Goal: Transaction & Acquisition: Purchase product/service

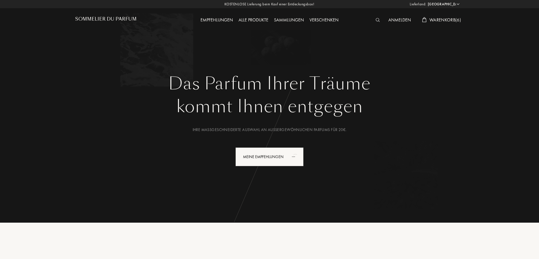
select select "DE"
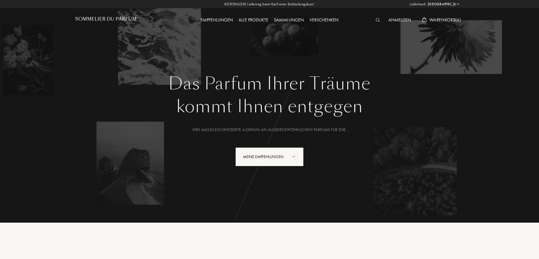
click at [435, 17] on span "Warenkorb ( 6 )" at bounding box center [445, 20] width 32 height 6
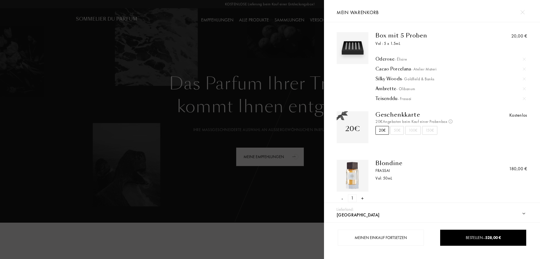
click at [223, 38] on div at bounding box center [162, 129] width 324 height 259
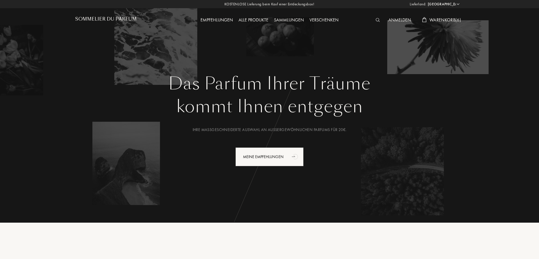
click at [214, 19] on div "Empfehlungen" at bounding box center [217, 20] width 38 height 7
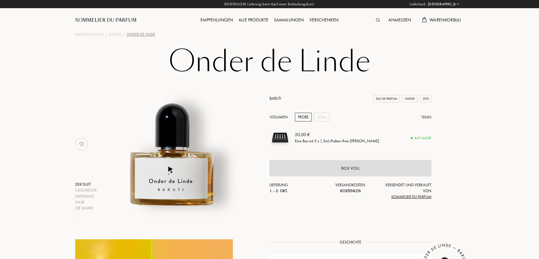
select select "DE"
click at [323, 117] on div "50mL" at bounding box center [321, 117] width 15 height 9
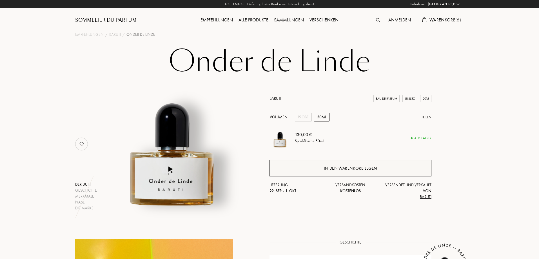
click at [314, 170] on div "In den Warenkorb legen" at bounding box center [350, 168] width 162 height 16
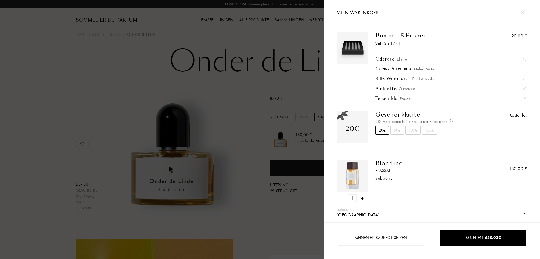
click at [137, 67] on div at bounding box center [162, 129] width 324 height 259
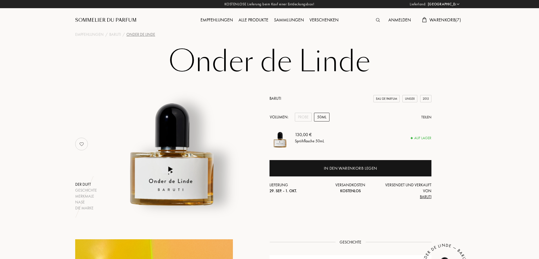
click at [448, 20] on span "Warenkorb ( 7 )" at bounding box center [445, 20] width 32 height 6
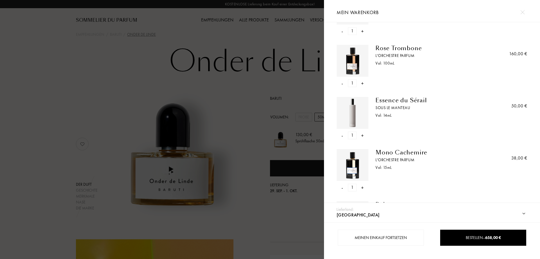
scroll to position [167, 0]
click at [342, 134] on div "-" at bounding box center [343, 135] width 2 height 8
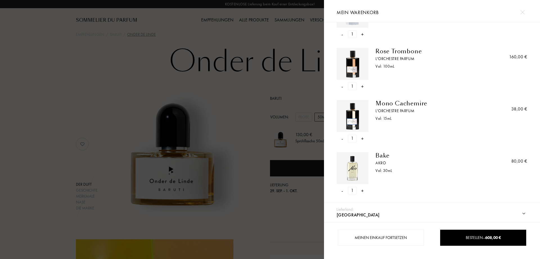
scroll to position [161, 0]
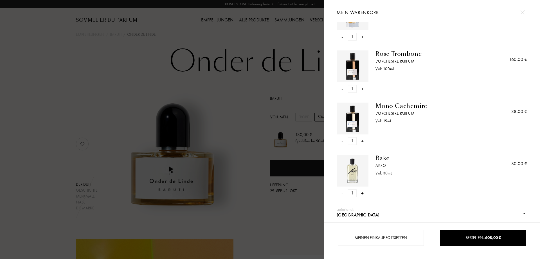
click at [342, 138] on div "-" at bounding box center [343, 141] width 2 height 8
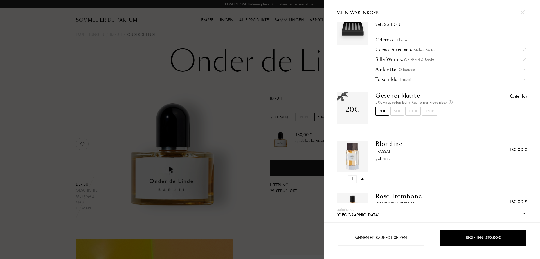
scroll to position [0, 0]
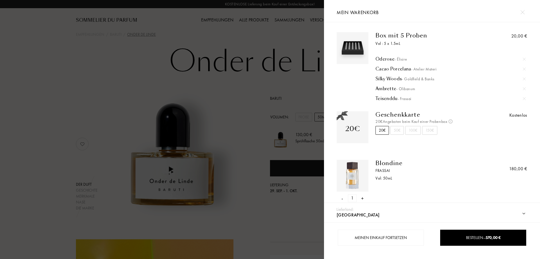
click at [8, 68] on div at bounding box center [162, 129] width 324 height 259
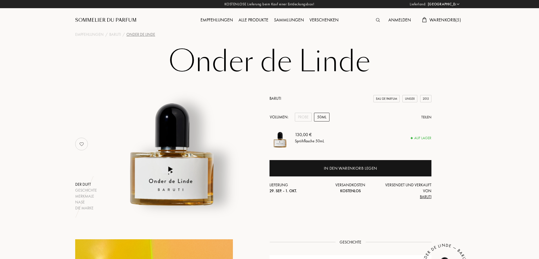
click at [448, 19] on span "Warenkorb ( 5 )" at bounding box center [445, 20] width 32 height 6
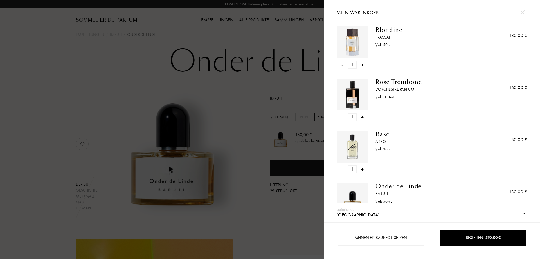
scroll to position [157, 0]
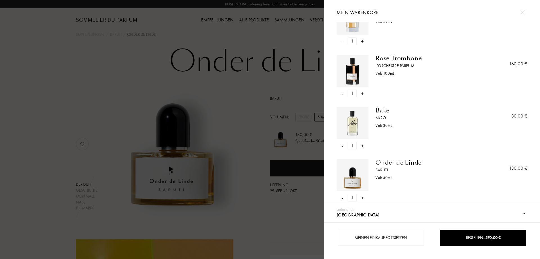
click at [402, 59] on div "Rose Trombone" at bounding box center [428, 58] width 104 height 7
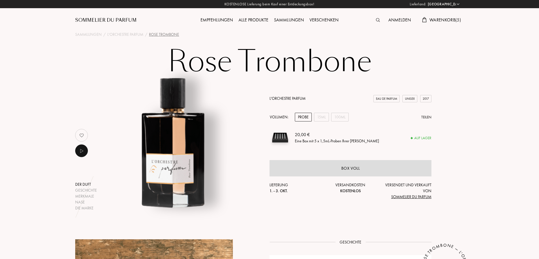
select select "DE"
click at [445, 19] on span "Warenkorb ( 5 )" at bounding box center [445, 20] width 32 height 6
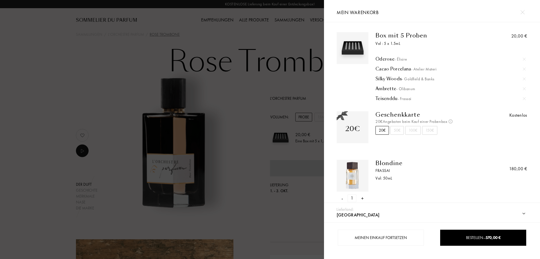
click at [384, 166] on div "Blondine" at bounding box center [428, 163] width 104 height 7
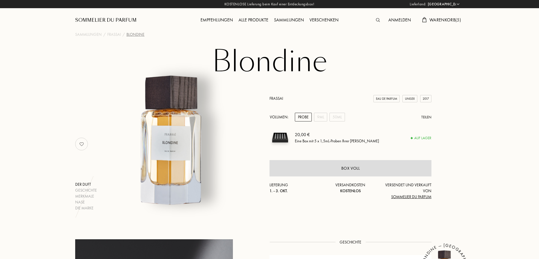
select select "DE"
click at [451, 19] on span "Warenkorb ( 5 )" at bounding box center [445, 20] width 32 height 6
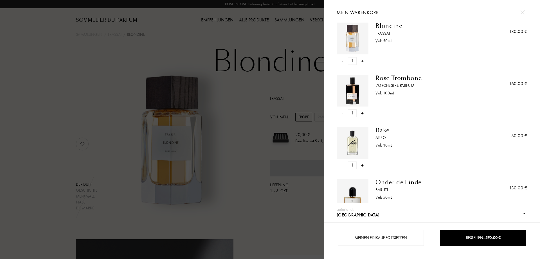
scroll to position [157, 0]
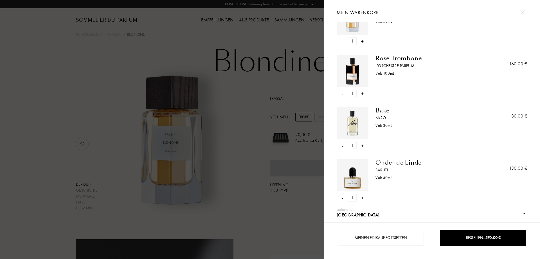
click at [386, 109] on div "Bake" at bounding box center [428, 110] width 104 height 7
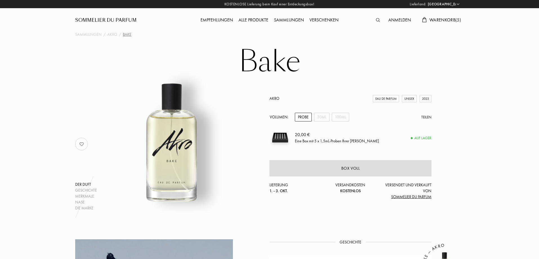
select select "DE"
click at [450, 20] on span "Warenkorb ( 5 )" at bounding box center [445, 20] width 32 height 6
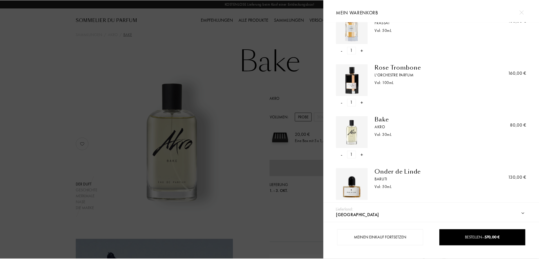
scroll to position [147, 0]
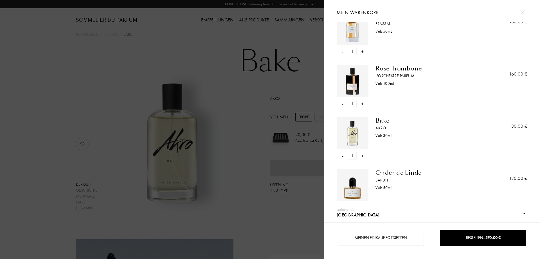
click at [26, 98] on div at bounding box center [162, 129] width 324 height 259
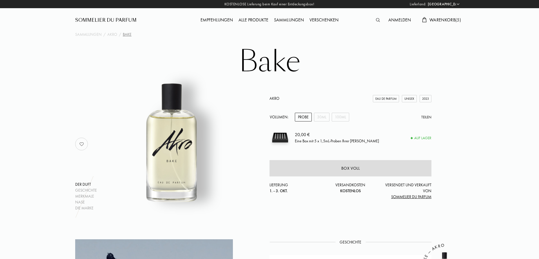
click at [275, 98] on link "Akro" at bounding box center [274, 98] width 10 height 5
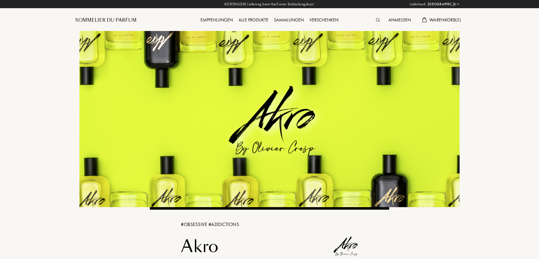
select select "DE"
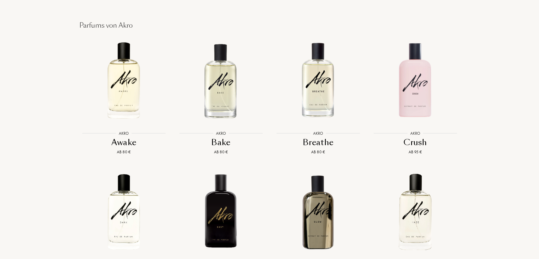
scroll to position [523, 0]
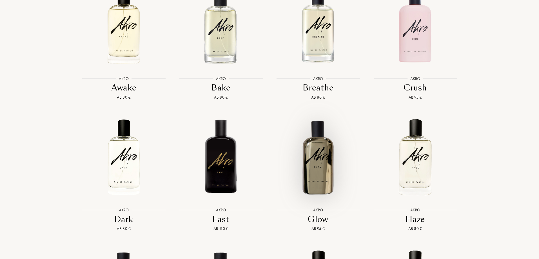
click at [323, 159] on img at bounding box center [318, 157] width 88 height 88
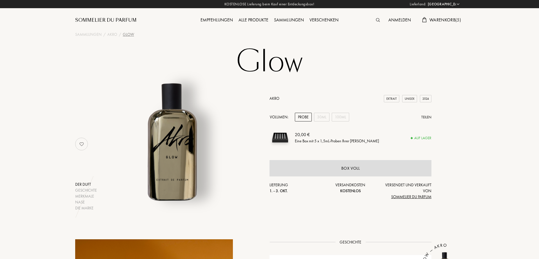
select select "DE"
click at [440, 20] on span "Warenkorb ( 5 )" at bounding box center [445, 20] width 32 height 6
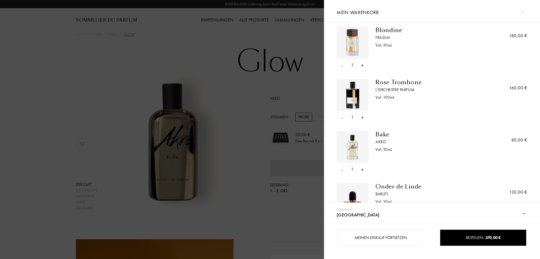
scroll to position [135, 0]
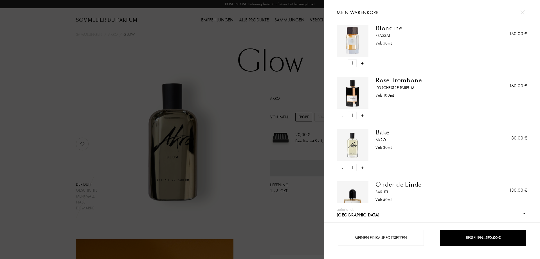
click at [394, 85] on div "L'Orchestre Parfum" at bounding box center [428, 88] width 104 height 6
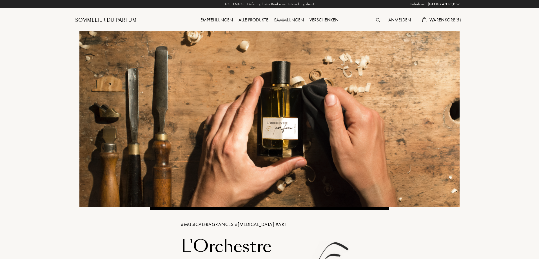
select select "DE"
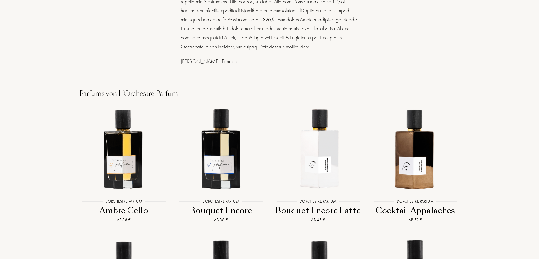
scroll to position [381, 0]
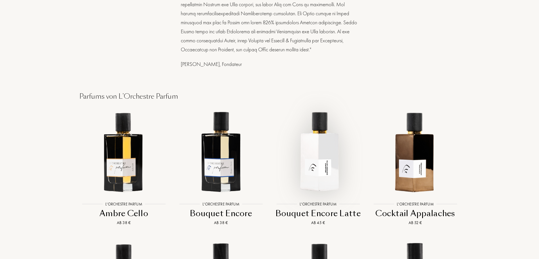
click at [318, 137] on img at bounding box center [318, 152] width 88 height 88
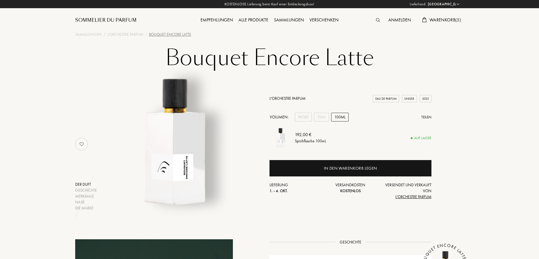
select select "DE"
click at [326, 115] on div "15mL" at bounding box center [321, 117] width 15 height 9
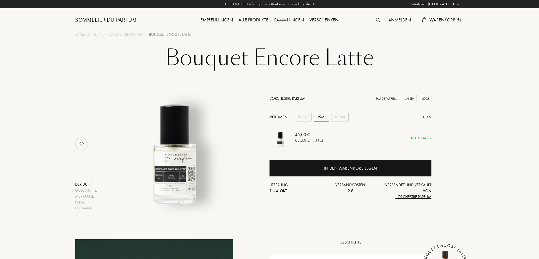
click at [254, 21] on div "Alle Produkte" at bounding box center [253, 20] width 35 height 7
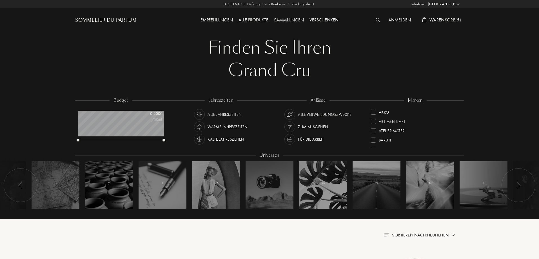
select select "DE"
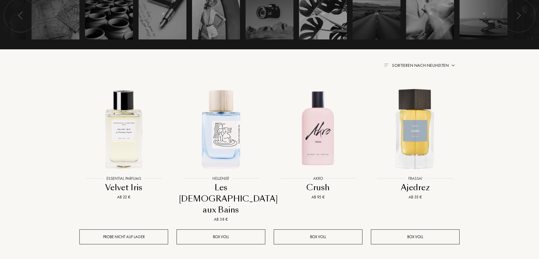
scroll to position [164, 0]
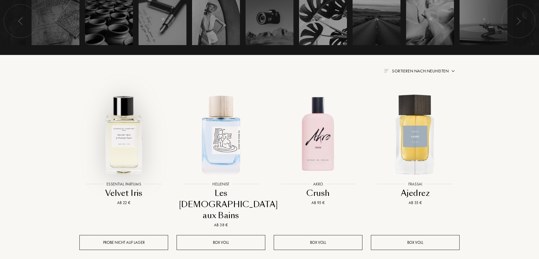
click at [127, 127] on img at bounding box center [124, 134] width 88 height 88
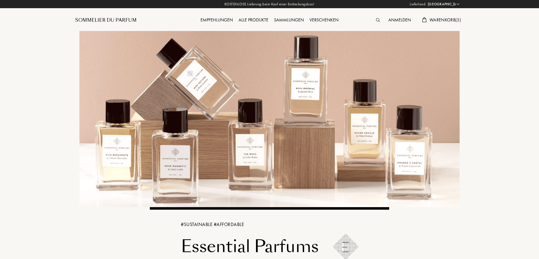
select select "DE"
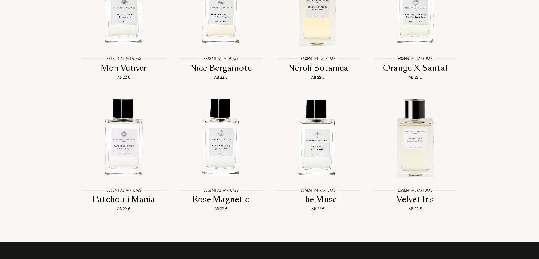
scroll to position [937, 0]
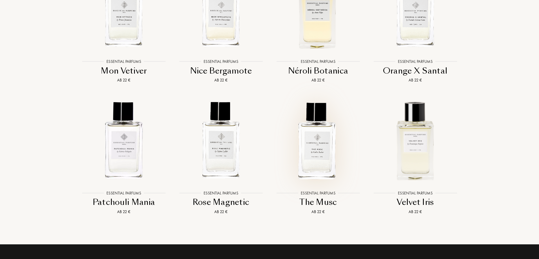
click at [324, 145] on img at bounding box center [318, 140] width 88 height 88
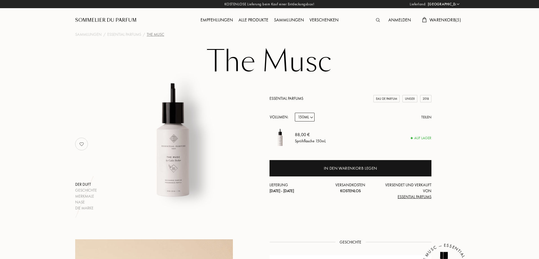
select select "DE"
select select "3"
click at [312, 115] on select "Probe 10mL 100mL 150mL" at bounding box center [305, 117] width 20 height 9
select select "2"
click at [295, 113] on select "Probe 10mL 100mL 150mL" at bounding box center [305, 117] width 20 height 9
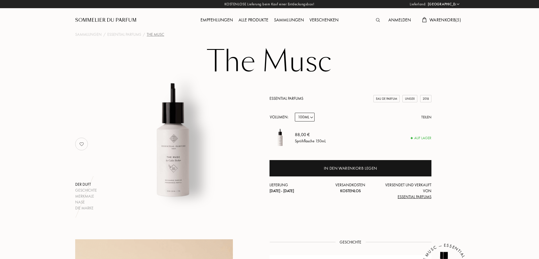
select select "2"
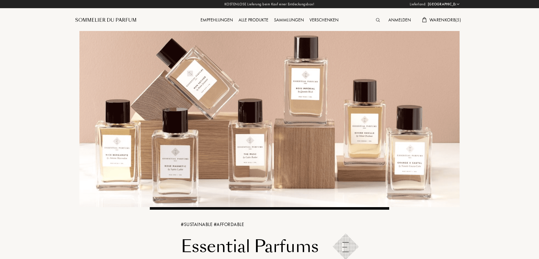
select select "DE"
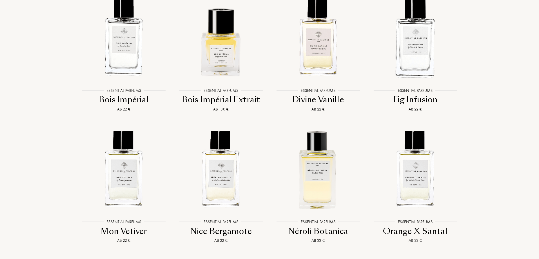
scroll to position [775, 0]
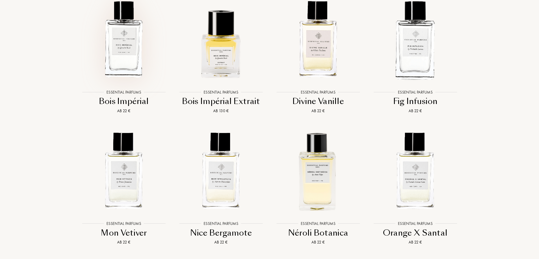
click at [125, 61] on img at bounding box center [124, 39] width 88 height 88
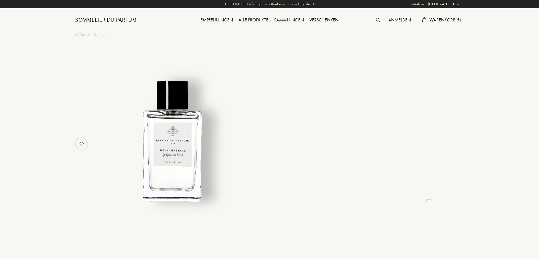
select select "DE"
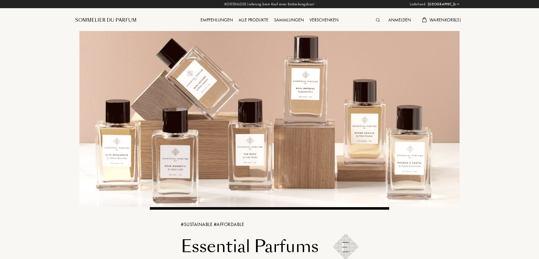
select select "DE"
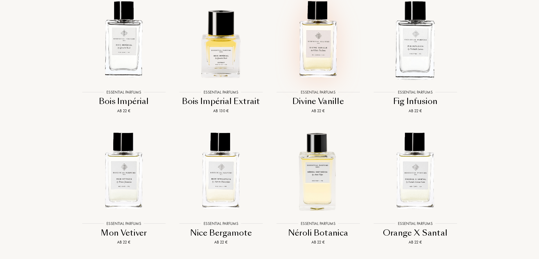
click at [317, 67] on img at bounding box center [318, 39] width 88 height 88
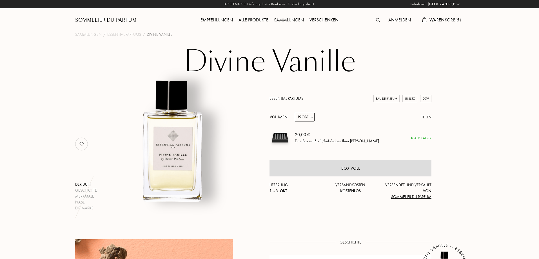
select select "DE"
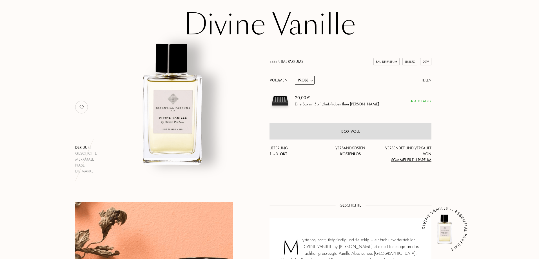
scroll to position [33, 0]
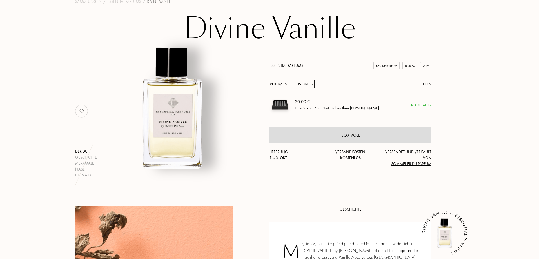
click at [315, 81] on div "Probe 10mL 100mL 150mL" at bounding box center [306, 84] width 22 height 9
click at [308, 82] on select "Probe 10mL 100mL 150mL" at bounding box center [305, 84] width 20 height 9
select select "1"
click at [295, 80] on select "Probe 10mL 100mL 150mL" at bounding box center [305, 84] width 20 height 9
select select "1"
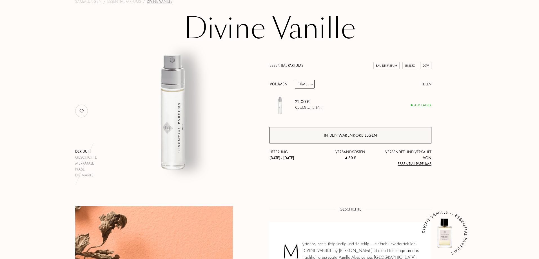
click at [326, 133] on div "In den Warenkorb legen" at bounding box center [350, 135] width 53 height 6
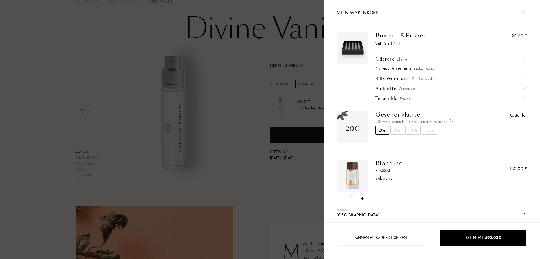
click at [75, 33] on div at bounding box center [162, 129] width 324 height 259
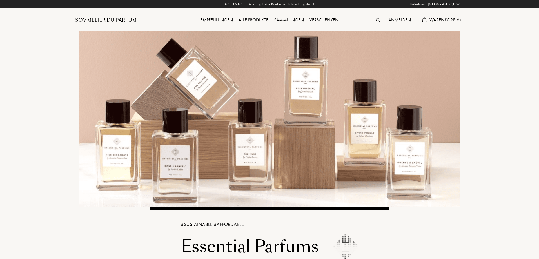
select select "DE"
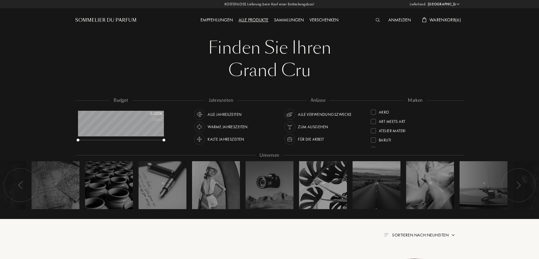
select select "DE"
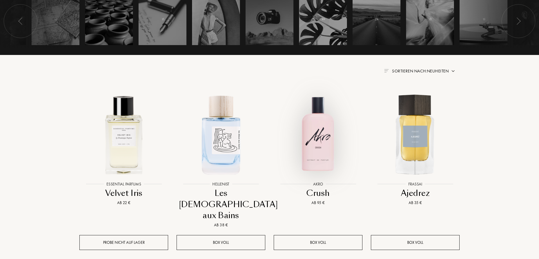
click at [328, 131] on img at bounding box center [318, 134] width 88 height 88
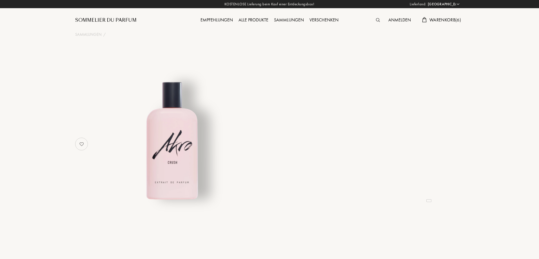
select select "DE"
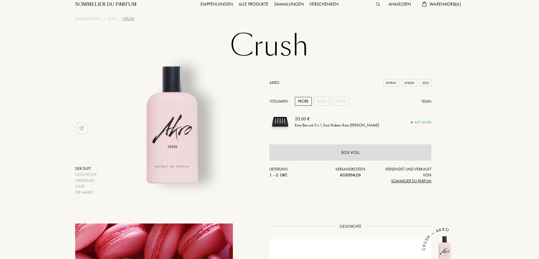
scroll to position [13, 0]
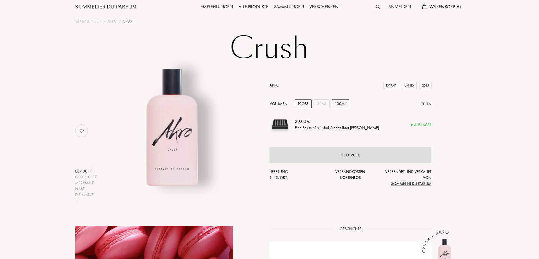
click at [337, 101] on div "100mL" at bounding box center [340, 103] width 17 height 9
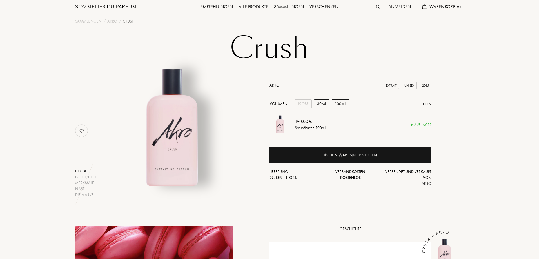
click at [321, 105] on div "30mL" at bounding box center [321, 103] width 15 height 9
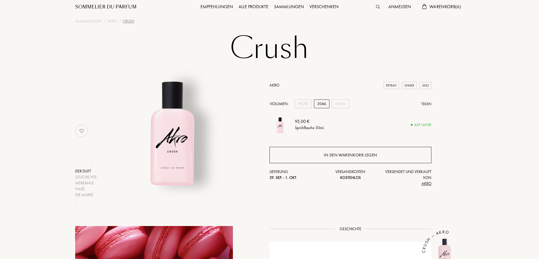
click at [320, 153] on div "In den Warenkorb legen" at bounding box center [350, 155] width 162 height 16
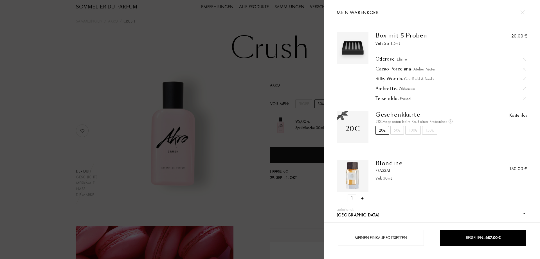
click at [243, 76] on div at bounding box center [162, 129] width 324 height 259
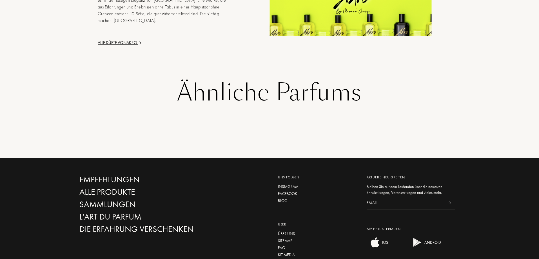
scroll to position [838, 0]
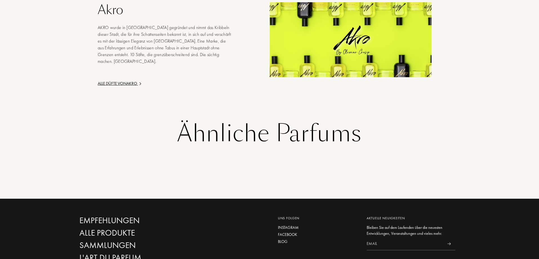
click at [127, 80] on div "Alle Düfte von Akro" at bounding box center [165, 83] width 135 height 6
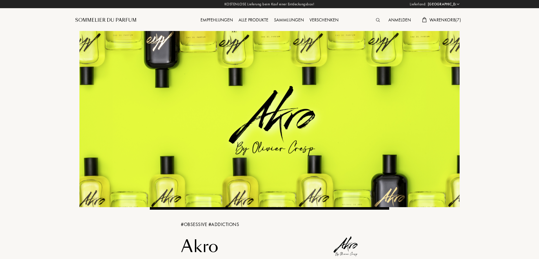
select select "DE"
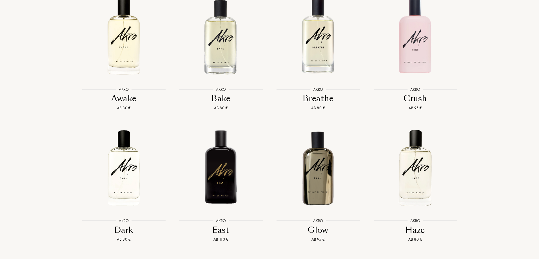
scroll to position [511, 0]
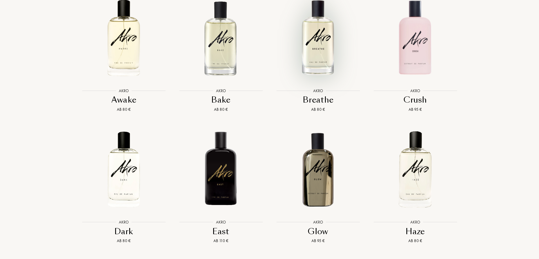
click at [316, 41] on img at bounding box center [318, 38] width 88 height 88
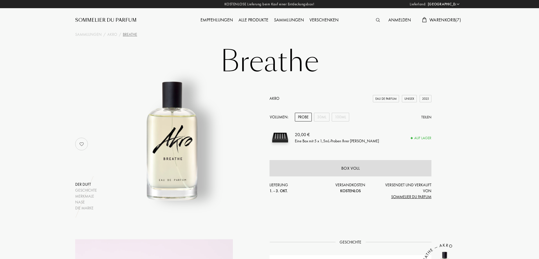
select select "DE"
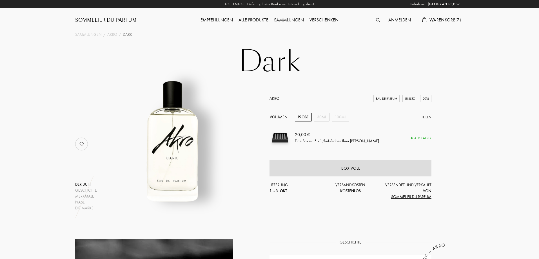
select select "DE"
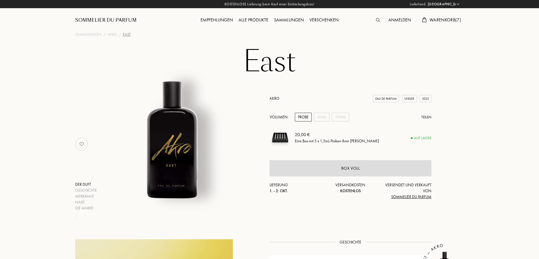
select select "DE"
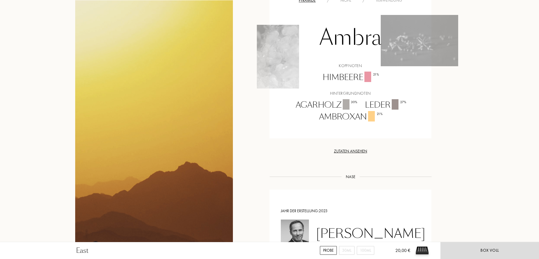
scroll to position [449, 0]
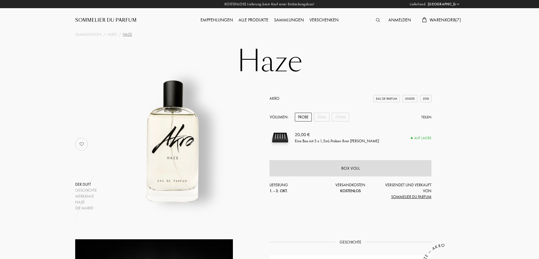
select select "DE"
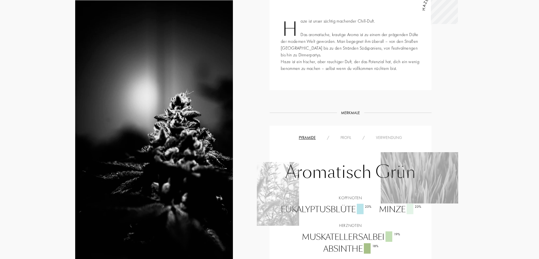
scroll to position [1, 0]
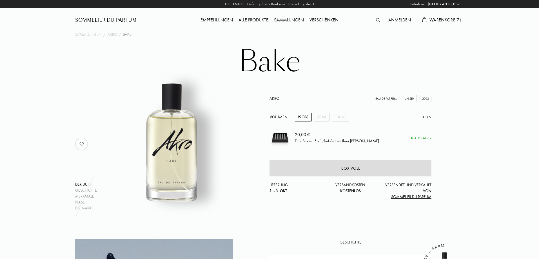
select select "DE"
click at [318, 117] on div "30mL" at bounding box center [321, 117] width 15 height 9
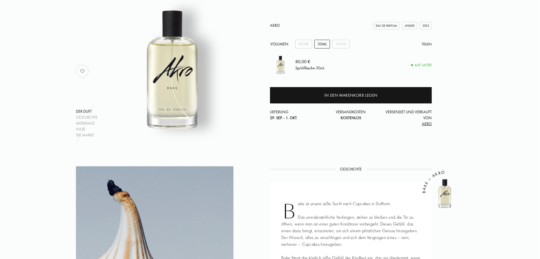
scroll to position [60, 0]
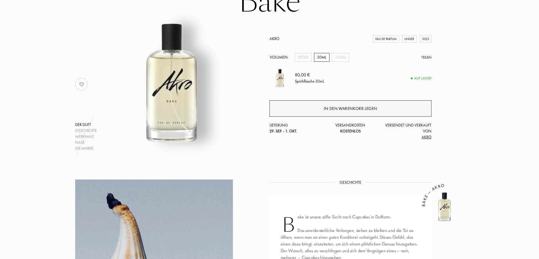
click at [335, 107] on div "In den Warenkorb legen" at bounding box center [350, 108] width 53 height 6
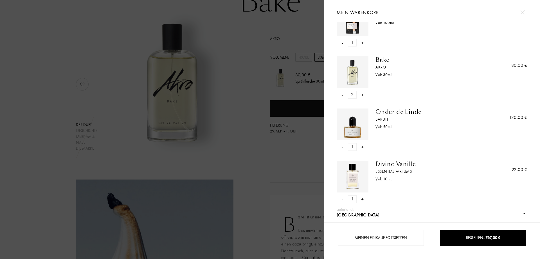
scroll to position [205, 0]
click at [344, 97] on div "- 2 +" at bounding box center [353, 97] width 32 height 8
click at [342, 96] on div "-" at bounding box center [343, 97] width 2 height 8
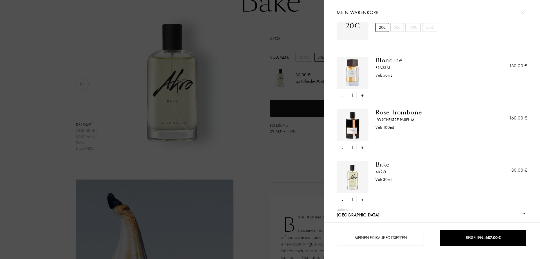
scroll to position [101, 0]
click at [387, 111] on div "Rose Trombone" at bounding box center [428, 113] width 104 height 7
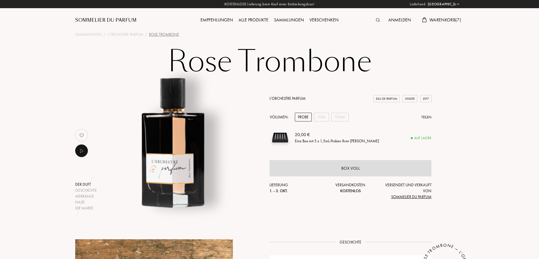
select select "DE"
click at [446, 19] on span "Warenkorb ( 7 )" at bounding box center [445, 20] width 32 height 6
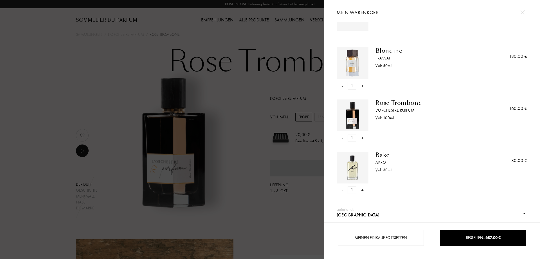
scroll to position [113, 0]
click at [342, 84] on div "-" at bounding box center [343, 85] width 2 height 8
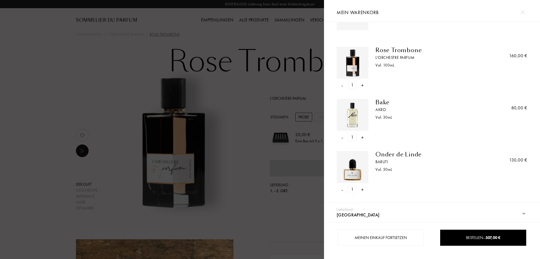
click at [342, 84] on div "-" at bounding box center [343, 85] width 2 height 8
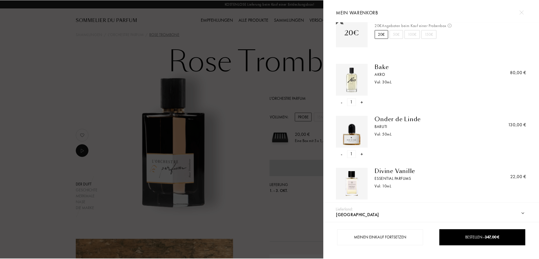
scroll to position [31, 0]
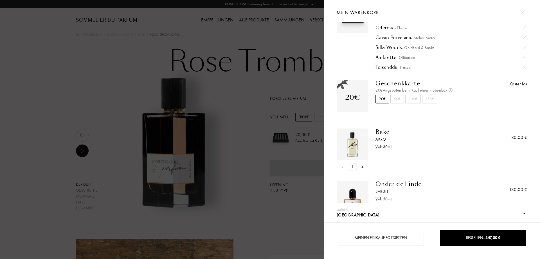
click at [35, 60] on div at bounding box center [162, 129] width 324 height 259
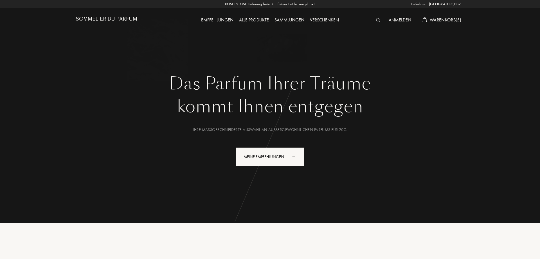
select select "DE"
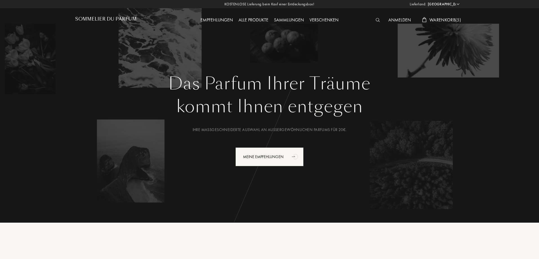
click at [443, 21] on span "Warenkorb ( 5 )" at bounding box center [445, 20] width 32 height 6
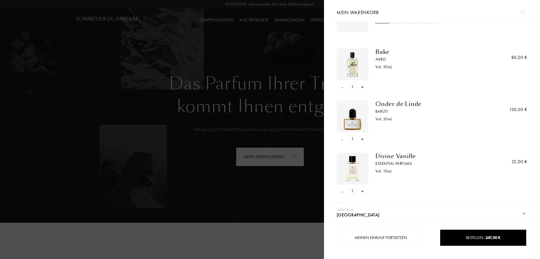
scroll to position [130, 0]
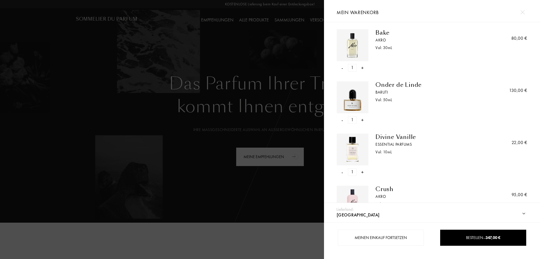
click at [342, 173] on div "-" at bounding box center [343, 172] width 2 height 8
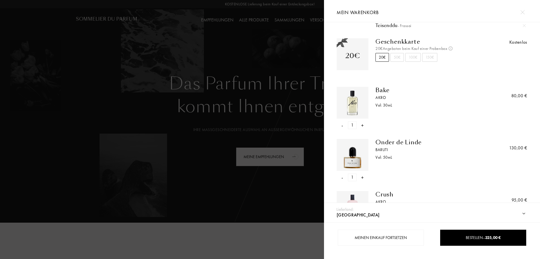
scroll to position [105, 0]
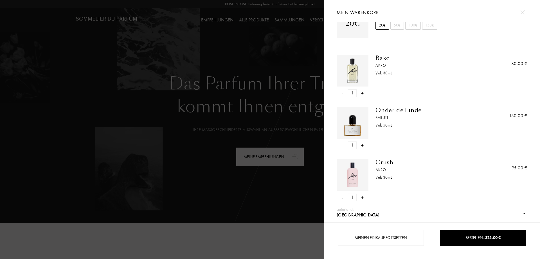
click at [342, 93] on div "-" at bounding box center [343, 93] width 2 height 8
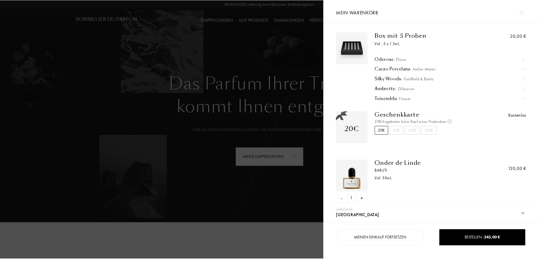
scroll to position [53, 0]
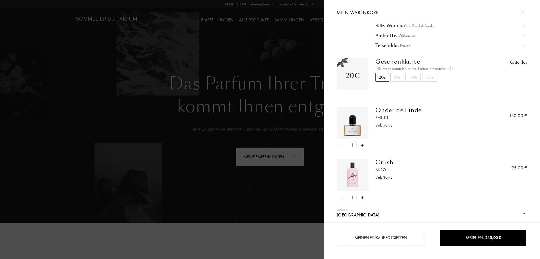
click at [308, 242] on div at bounding box center [162, 129] width 324 height 259
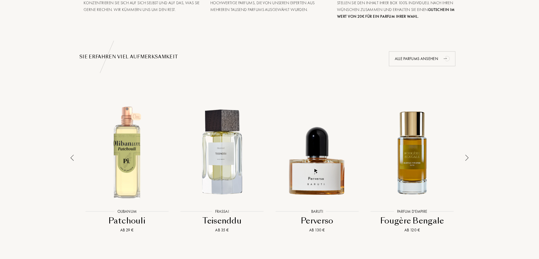
scroll to position [342, 0]
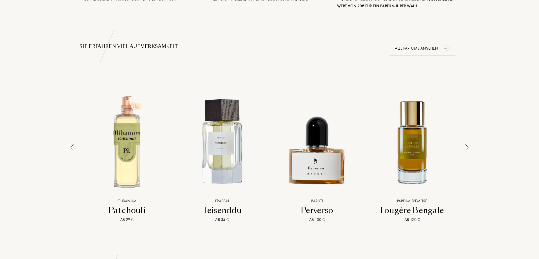
click at [468, 147] on img at bounding box center [466, 147] width 3 height 6
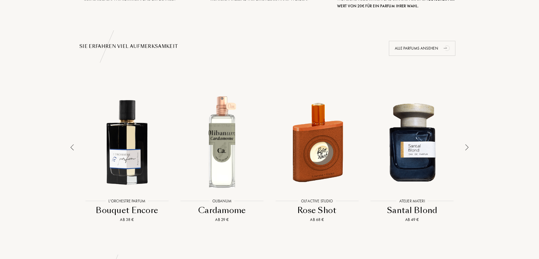
click at [468, 147] on img at bounding box center [466, 147] width 3 height 6
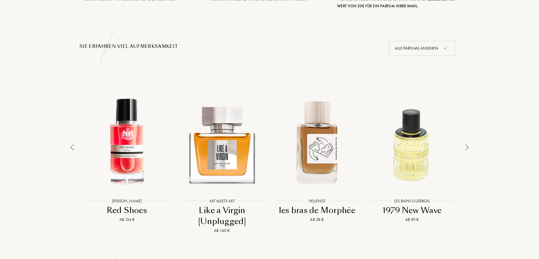
click at [468, 147] on img at bounding box center [466, 147] width 3 height 6
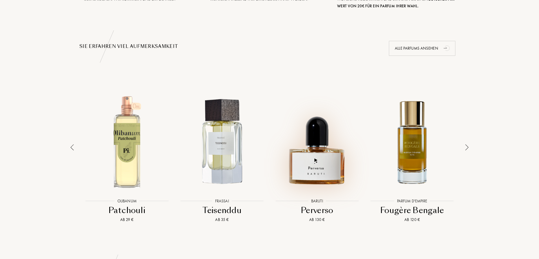
click at [334, 160] on div at bounding box center [317, 141] width 92 height 105
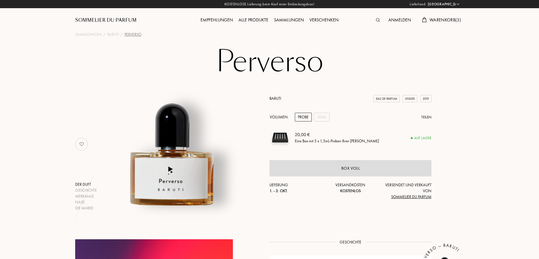
select select "DE"
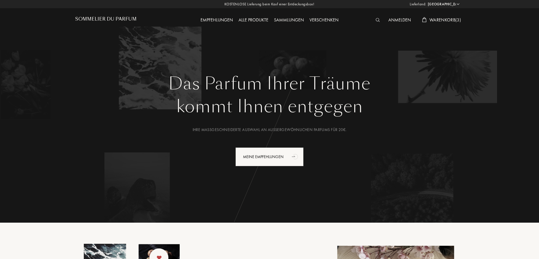
select select "DE"
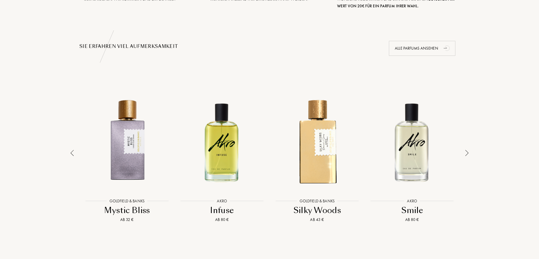
click at [466, 150] on img at bounding box center [466, 153] width 3 height 6
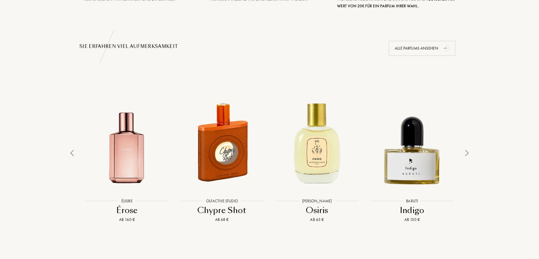
click at [466, 150] on img at bounding box center [466, 153] width 3 height 6
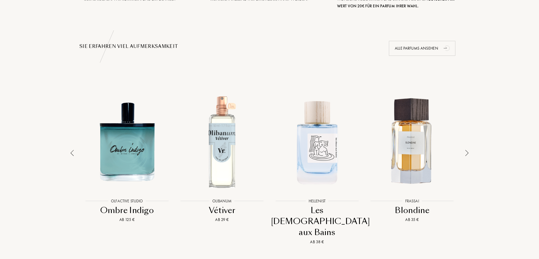
click at [315, 152] on div at bounding box center [317, 141] width 92 height 105
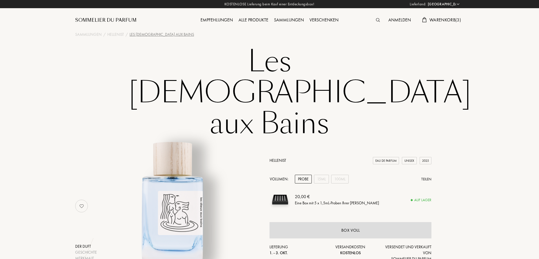
select select "DE"
click at [443, 19] on span "Warenkorb ( 3 )" at bounding box center [445, 20] width 32 height 6
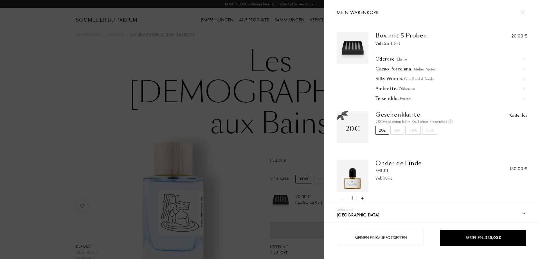
click at [244, 37] on div at bounding box center [162, 129] width 324 height 259
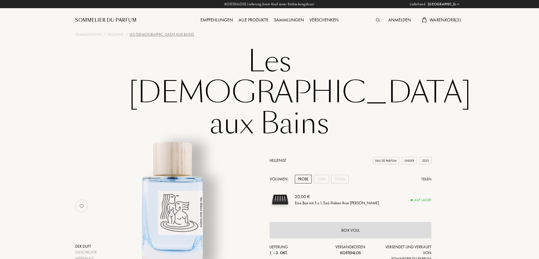
click at [221, 17] on div "Empfehlungen" at bounding box center [217, 20] width 38 height 7
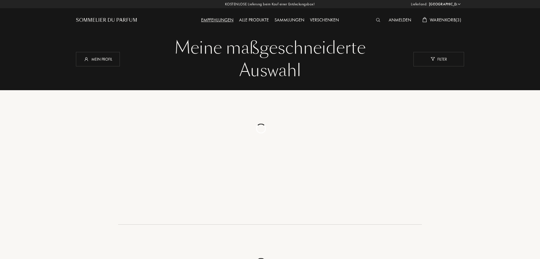
select select "DE"
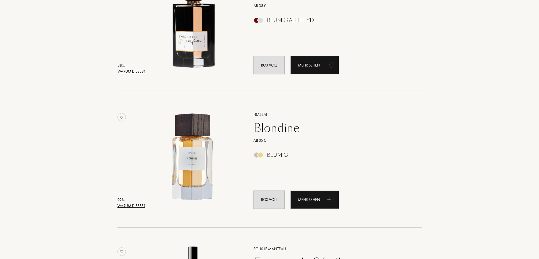
scroll to position [286, 0]
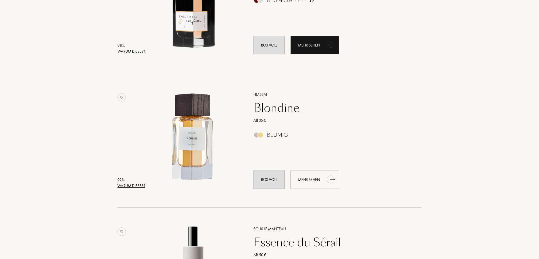
click at [319, 180] on div "Mehr sehen" at bounding box center [314, 179] width 49 height 18
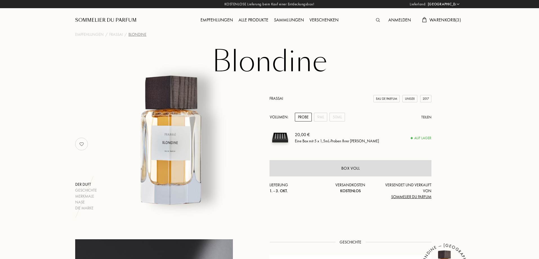
select select "DE"
click at [322, 117] on div "9mL" at bounding box center [320, 117] width 13 height 9
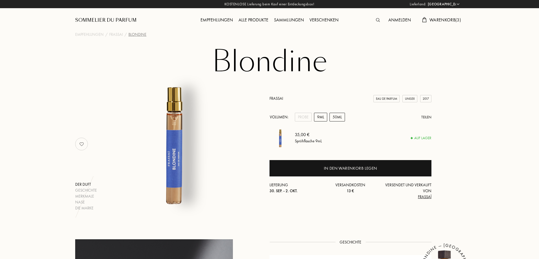
click at [341, 116] on div "50mL" at bounding box center [336, 117] width 15 height 9
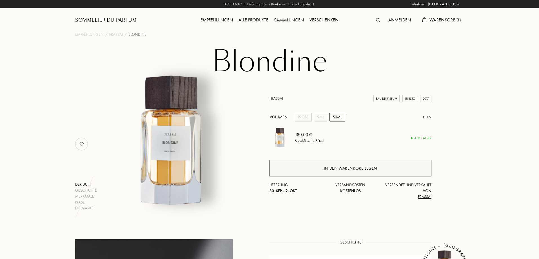
click at [331, 172] on div "In den Warenkorb legen" at bounding box center [350, 168] width 162 height 16
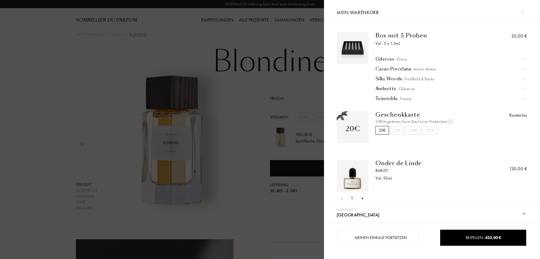
click at [245, 91] on div at bounding box center [162, 129] width 324 height 259
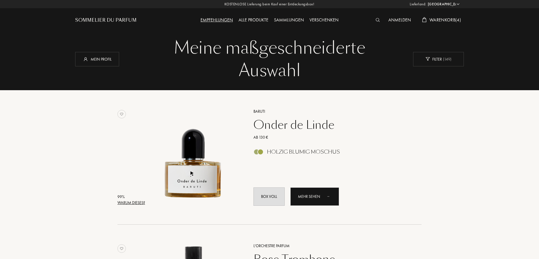
select select "DE"
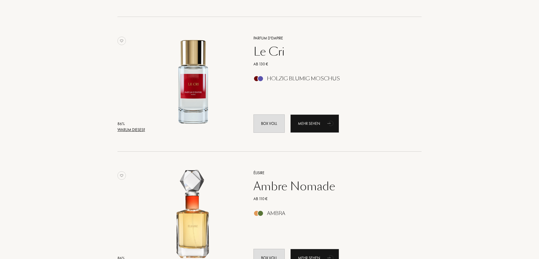
scroll to position [747, 0]
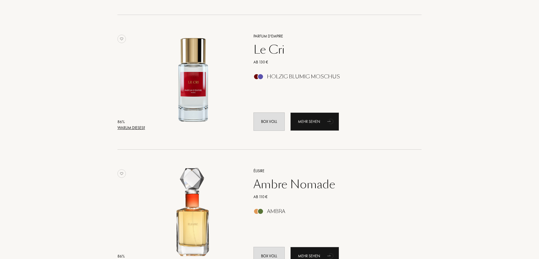
click at [275, 48] on div "Le Cri" at bounding box center [331, 50] width 164 height 14
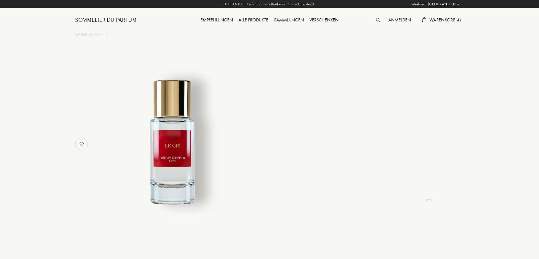
select select "DE"
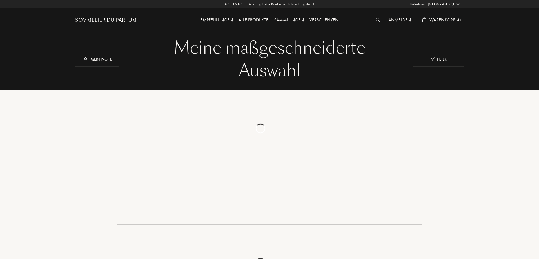
select select "DE"
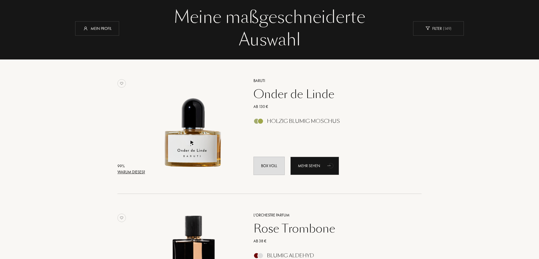
scroll to position [16, 0]
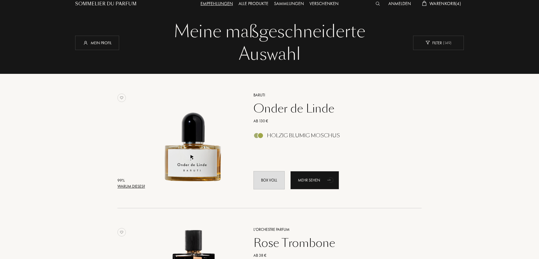
click at [277, 243] on div "Rose Trombone" at bounding box center [331, 243] width 164 height 14
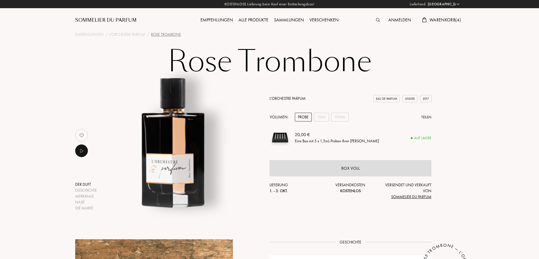
select select "DE"
click at [322, 114] on div "15mL" at bounding box center [321, 117] width 15 height 9
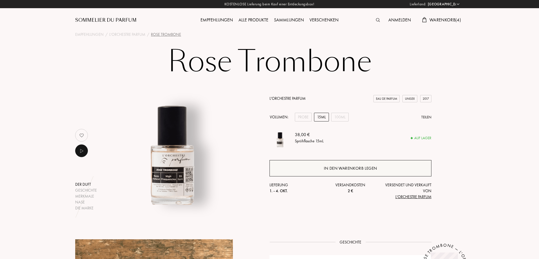
click at [325, 173] on div "In den Warenkorb legen" at bounding box center [350, 168] width 162 height 16
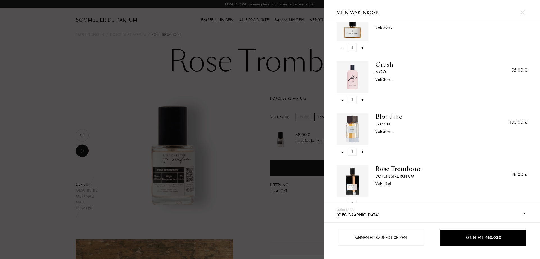
scroll to position [153, 0]
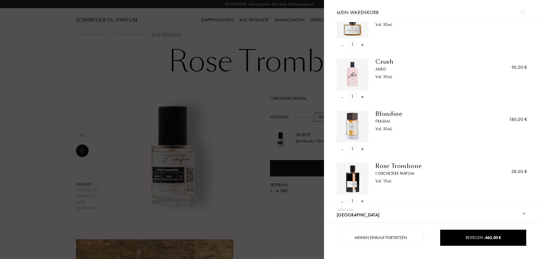
click at [342, 148] on div "-" at bounding box center [343, 149] width 2 height 8
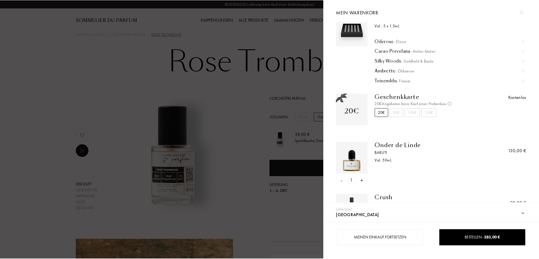
scroll to position [0, 0]
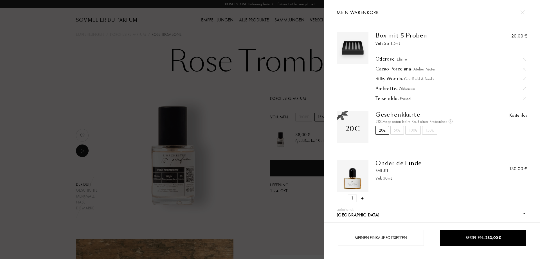
click at [2, 52] on div at bounding box center [162, 129] width 324 height 259
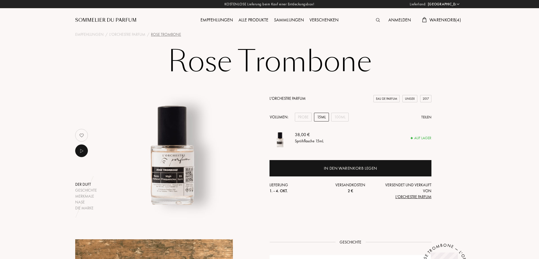
click at [245, 21] on div "Alle Produkte" at bounding box center [253, 20] width 35 height 7
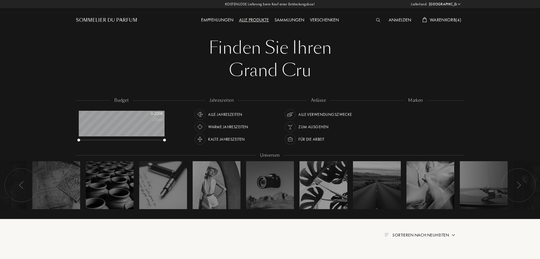
select select "DE"
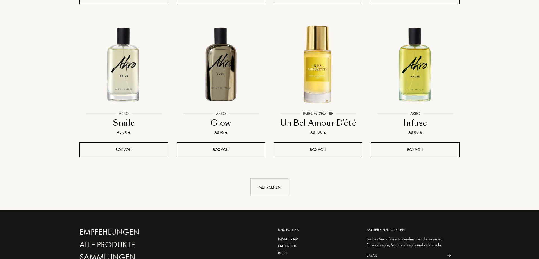
scroll to position [577, 0]
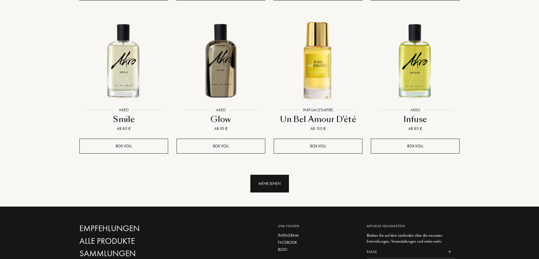
click at [281, 174] on div "Mehr sehen" at bounding box center [269, 183] width 39 height 18
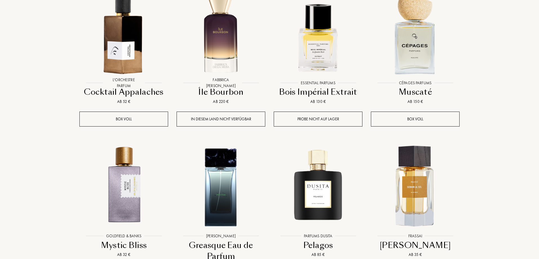
scroll to position [912, 0]
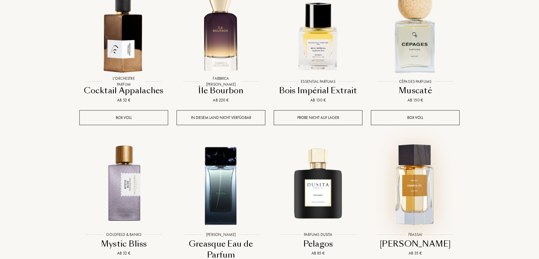
click at [407, 153] on img at bounding box center [415, 185] width 88 height 88
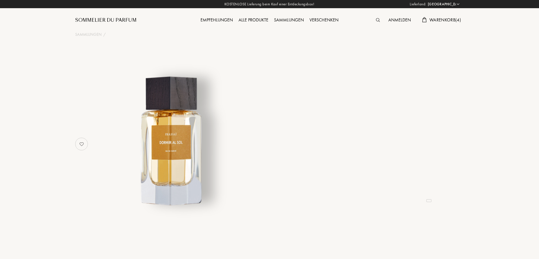
select select "DE"
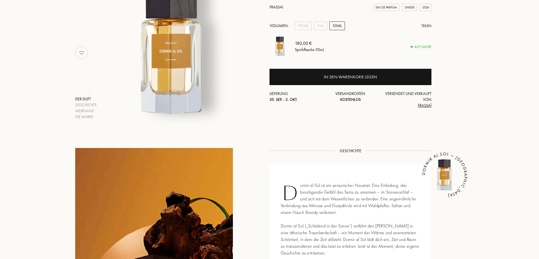
scroll to position [91, 0]
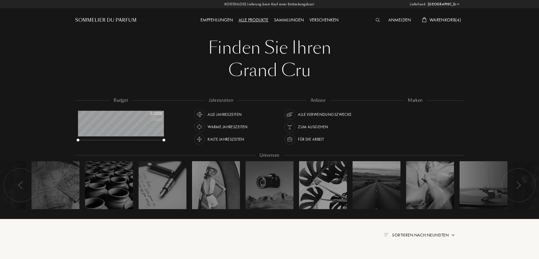
select select "DE"
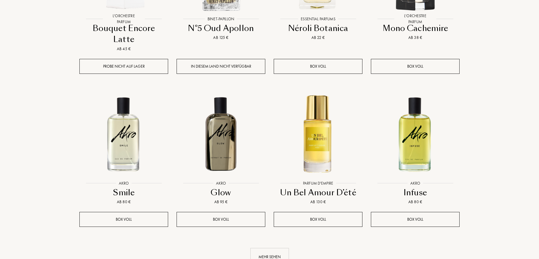
scroll to position [28, 86]
click at [266, 248] on div "Mehr sehen" at bounding box center [269, 257] width 39 height 18
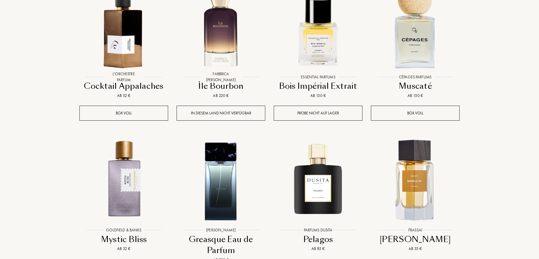
scroll to position [924, 0]
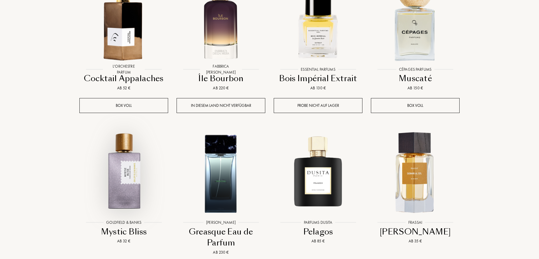
click at [132, 142] on img at bounding box center [124, 173] width 88 height 88
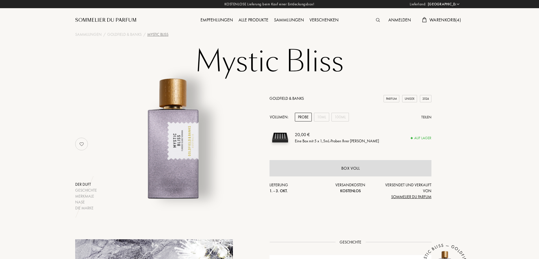
select select "DE"
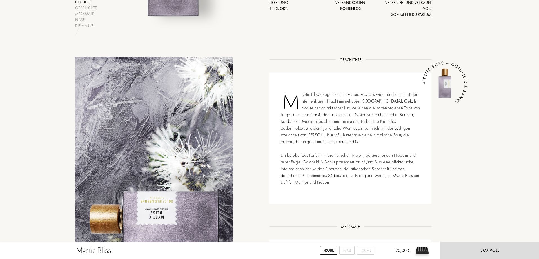
scroll to position [184, 0]
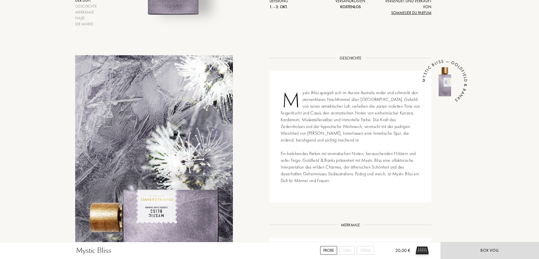
drag, startPoint x: 540, startPoint y: 31, endPoint x: 534, endPoint y: 99, distance: 68.7
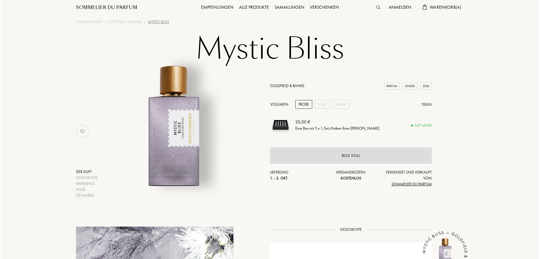
scroll to position [0, 0]
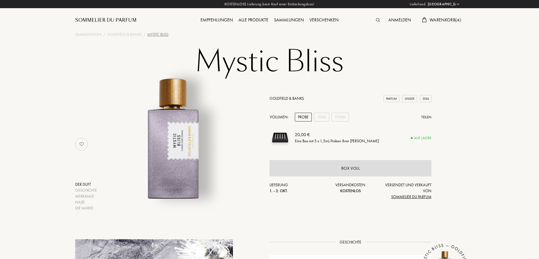
click at [443, 19] on span "Warenkorb ( 4 )" at bounding box center [445, 20] width 32 height 6
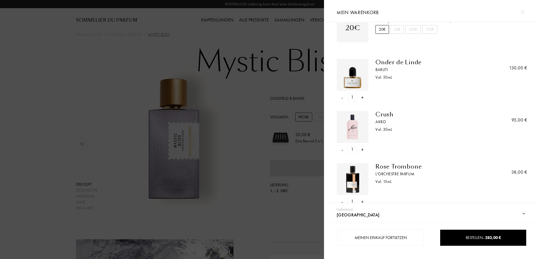
scroll to position [105, 0]
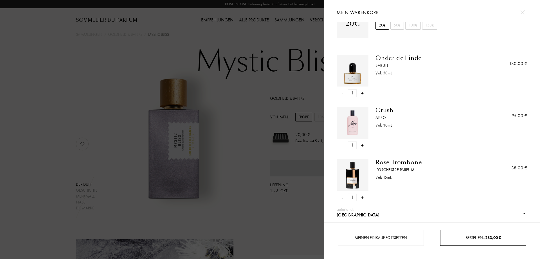
click at [468, 240] on div "Bestellen – 283,00 €" at bounding box center [484, 237] width 86 height 6
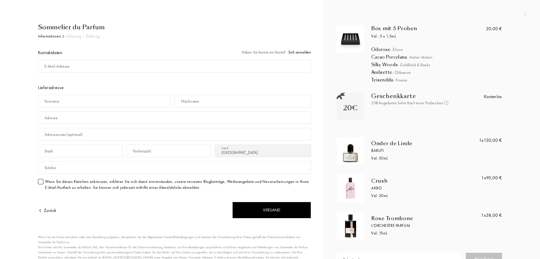
select select "DE"
click at [111, 64] on input "mail" at bounding box center [174, 66] width 273 height 13
type input "[EMAIL_ADDRESS][DOMAIN_NAME]"
type input "[PERSON_NAME]"
type input "Demir"
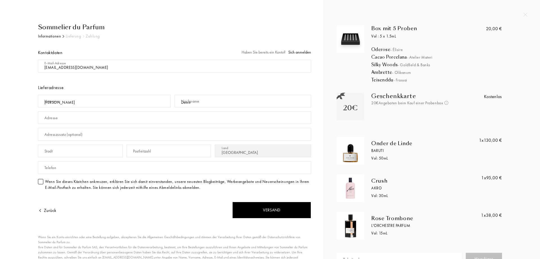
type input "[PERSON_NAME][STREET_ADDRESS]"
type input "[GEOGRAPHIC_DATA]"
type input "40231"
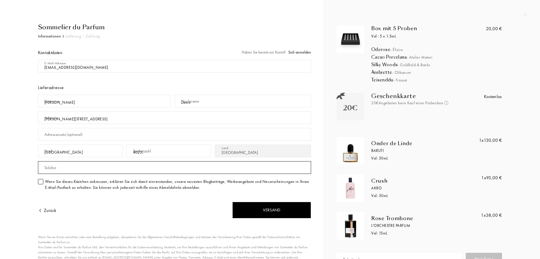
type input "017622037625"
drag, startPoint x: 198, startPoint y: 100, endPoint x: 167, endPoint y: 100, distance: 30.7
click at [167, 100] on div "Vorname Julia Nachname Demir" at bounding box center [174, 101] width 273 height 17
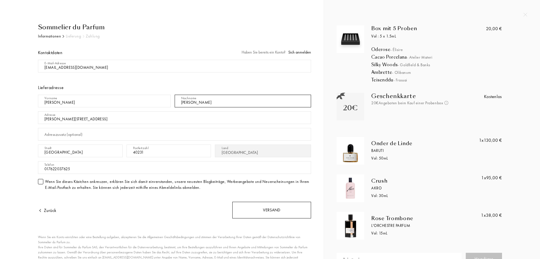
type input "Neufeld"
click at [270, 214] on div "Versand" at bounding box center [271, 209] width 79 height 17
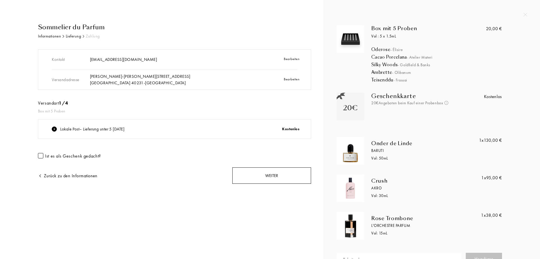
click at [285, 175] on div "Weiter" at bounding box center [271, 175] width 79 height 17
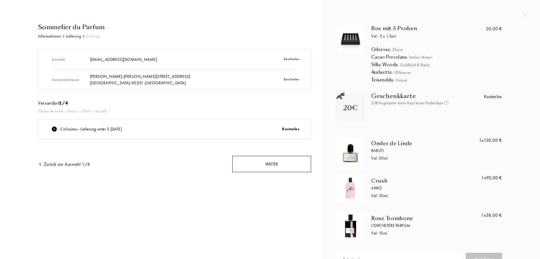
click at [280, 169] on div "Weiter" at bounding box center [271, 164] width 79 height 17
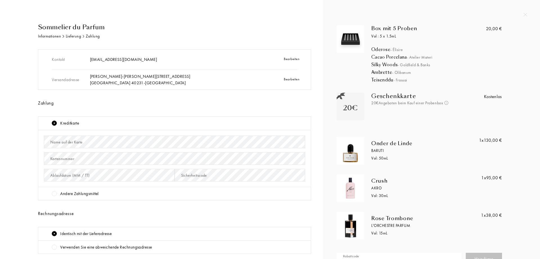
click at [382, 257] on input "text" at bounding box center [399, 258] width 125 height 13
paste input "HBJ8N-CTZH5"
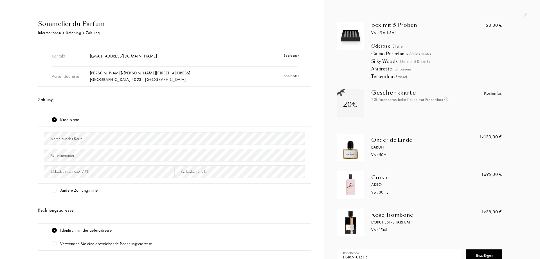
type input "HBJ8N-CTZH5"
click at [480, 252] on div "Hinzufügen" at bounding box center [484, 255] width 37 height 13
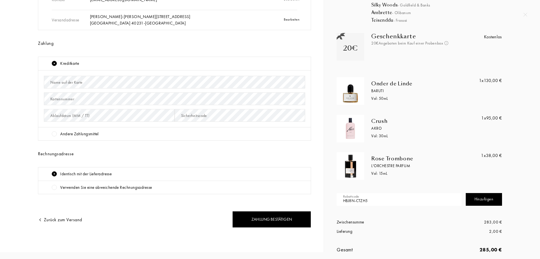
scroll to position [64, 0]
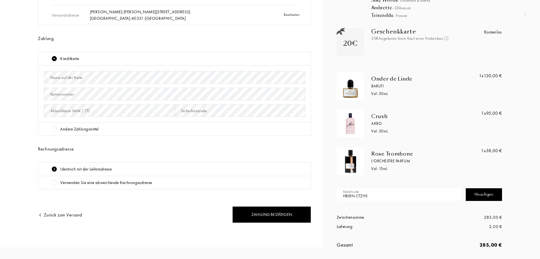
click at [476, 191] on div "Hinzufügen" at bounding box center [484, 194] width 37 height 13
click at [382, 194] on input "HBJ8N-CTZH5" at bounding box center [399, 194] width 125 height 13
click at [479, 190] on div "Hinzufügen" at bounding box center [484, 194] width 37 height 13
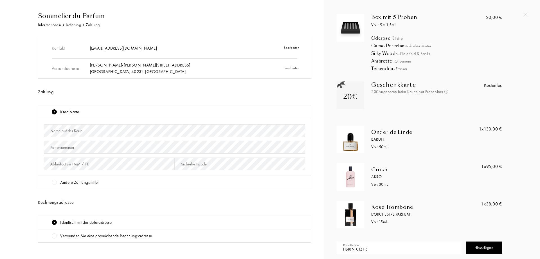
scroll to position [0, 0]
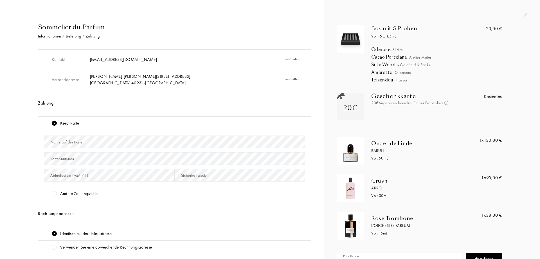
click at [355, 37] on img at bounding box center [350, 39] width 25 height 25
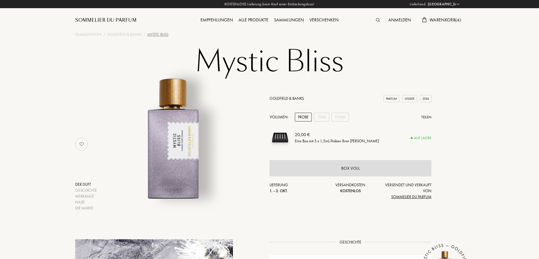
select select "DE"
click at [447, 20] on span "Warenkorb ( 4 )" at bounding box center [445, 20] width 32 height 6
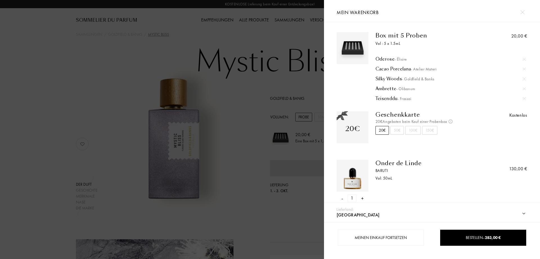
click at [523, 58] on img at bounding box center [524, 59] width 3 height 3
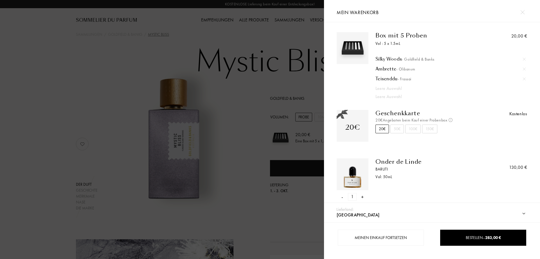
click at [523, 58] on img at bounding box center [524, 59] width 3 height 3
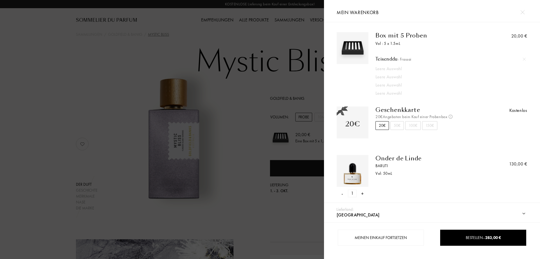
click at [523, 58] on img at bounding box center [524, 59] width 3 height 3
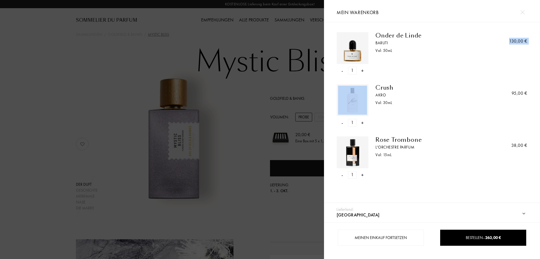
click at [523, 58] on div "130,00 €" at bounding box center [504, 53] width 48 height 42
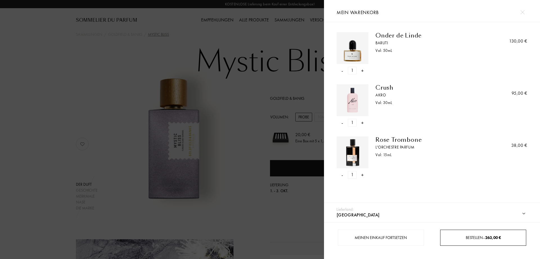
click at [480, 239] on span "Bestellen – 263,00 €" at bounding box center [483, 237] width 35 height 5
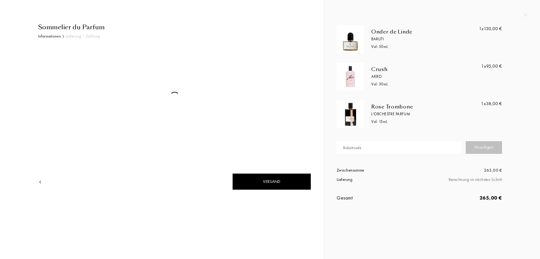
select select "DE"
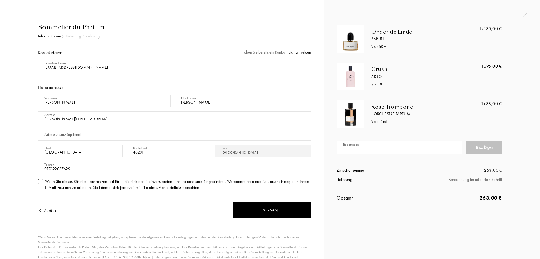
click at [387, 151] on input "text" at bounding box center [399, 147] width 125 height 13
paste input "HBJ8N-CTZH5"
type input "HBJ8N-CTZH5"
click at [476, 149] on div "Hinzufügen" at bounding box center [484, 147] width 37 height 13
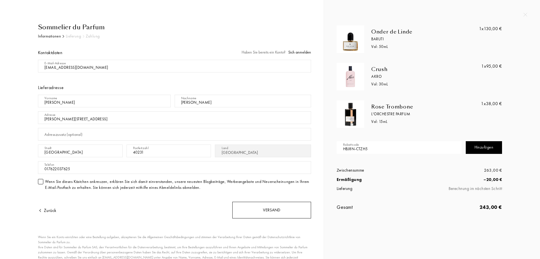
click at [262, 208] on div "Versand" at bounding box center [271, 209] width 79 height 17
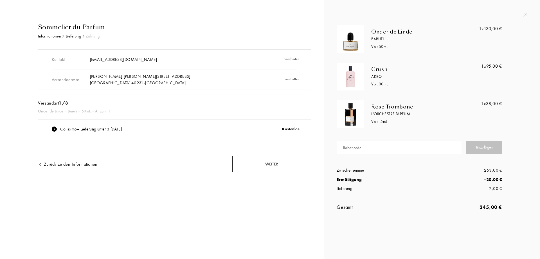
click at [285, 168] on div "Weiter" at bounding box center [271, 164] width 79 height 17
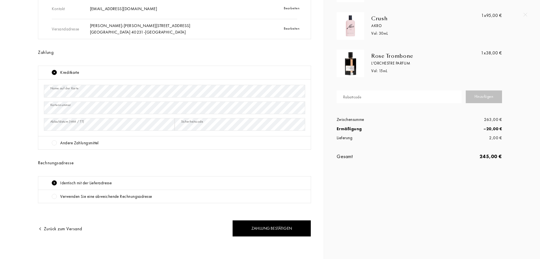
scroll to position [53, 0]
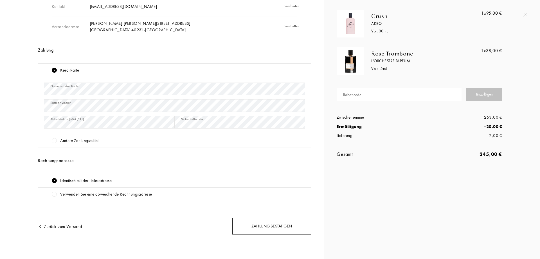
click at [290, 226] on div "Zahlung bestätigen" at bounding box center [271, 226] width 79 height 17
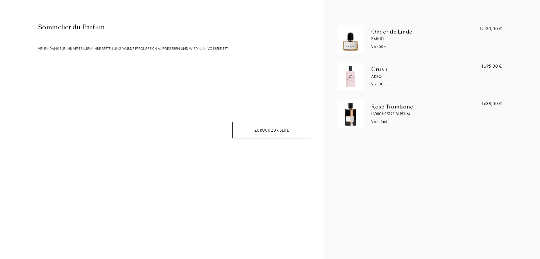
click at [264, 123] on div "Zurück zur Seite" at bounding box center [271, 130] width 79 height 17
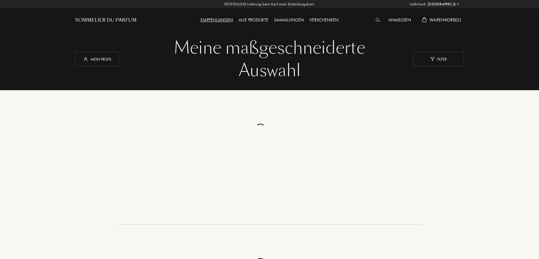
select select "DE"
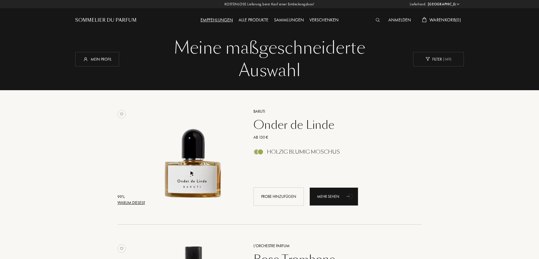
click at [137, 200] on div "Warum dieses?" at bounding box center [131, 203] width 28 height 6
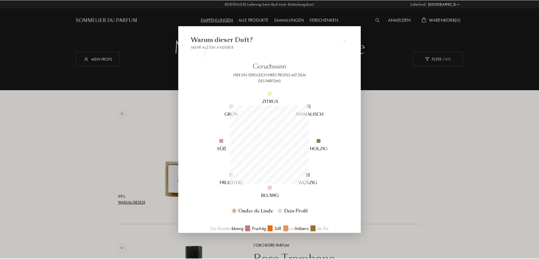
scroll to position [79, 79]
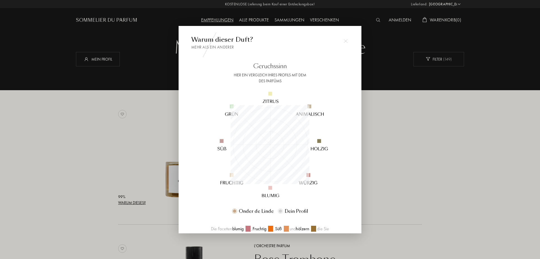
click at [88, 180] on div at bounding box center [270, 129] width 540 height 259
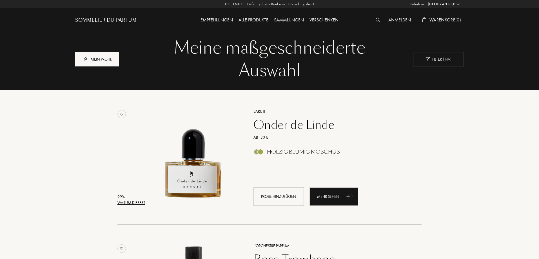
click at [100, 60] on div "Mein Profil" at bounding box center [97, 59] width 44 height 14
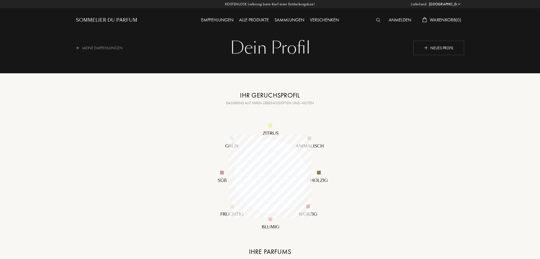
select select "DE"
